Goal: Navigation & Orientation: Find specific page/section

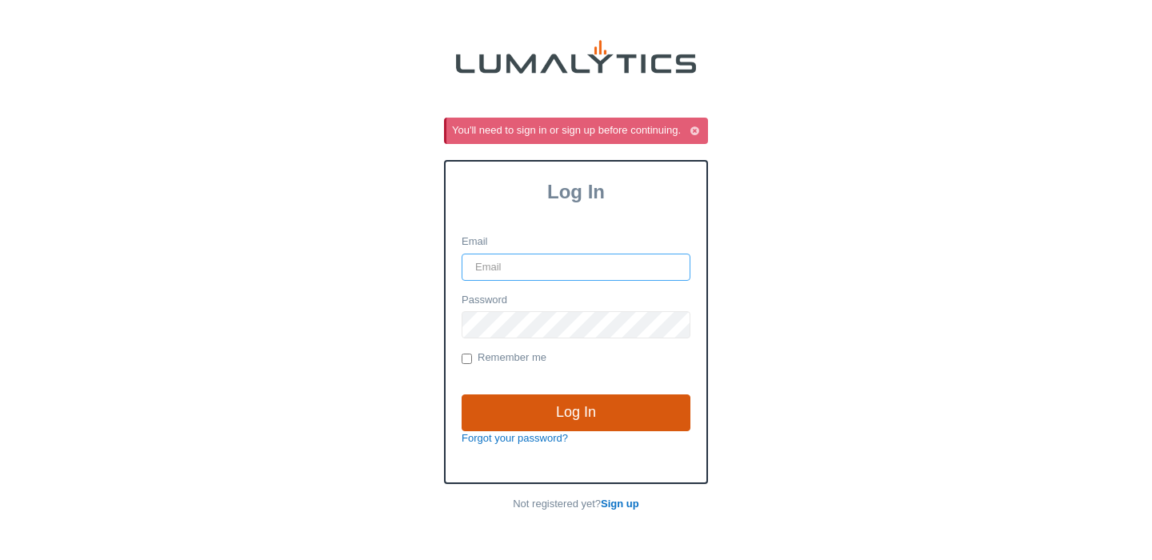
type input "vlad@globein.com"
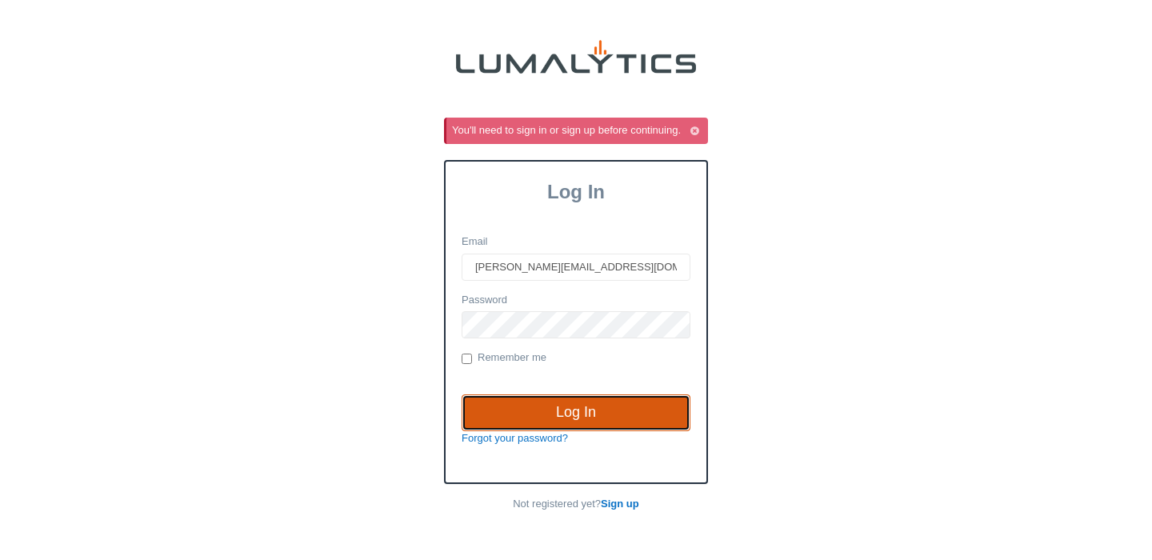
click at [566, 412] on input "Log In" at bounding box center [575, 412] width 229 height 37
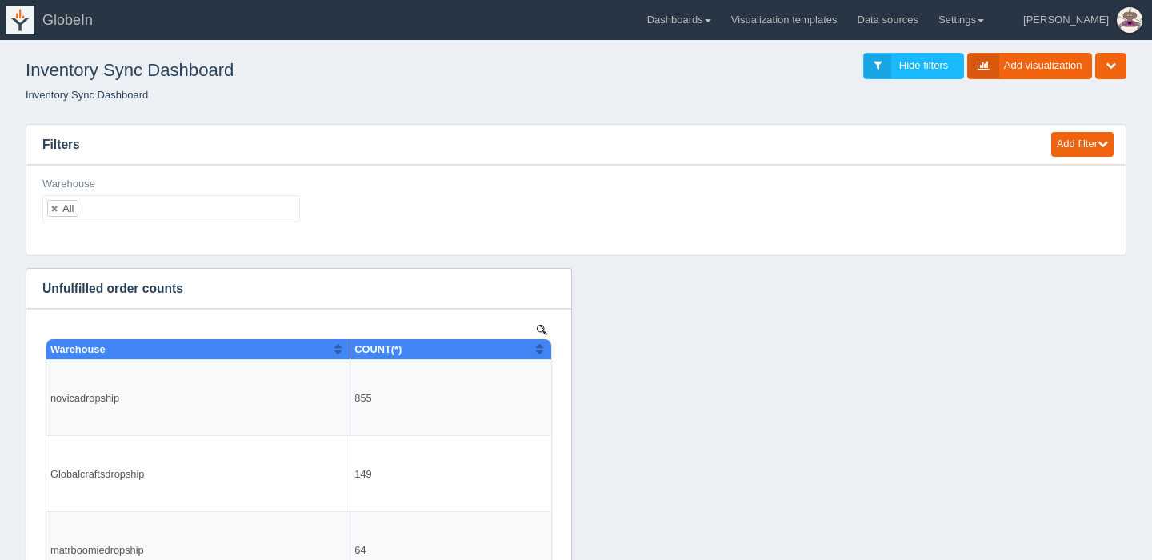
scroll to position [1062, 0]
